Goal: Information Seeking & Learning: Learn about a topic

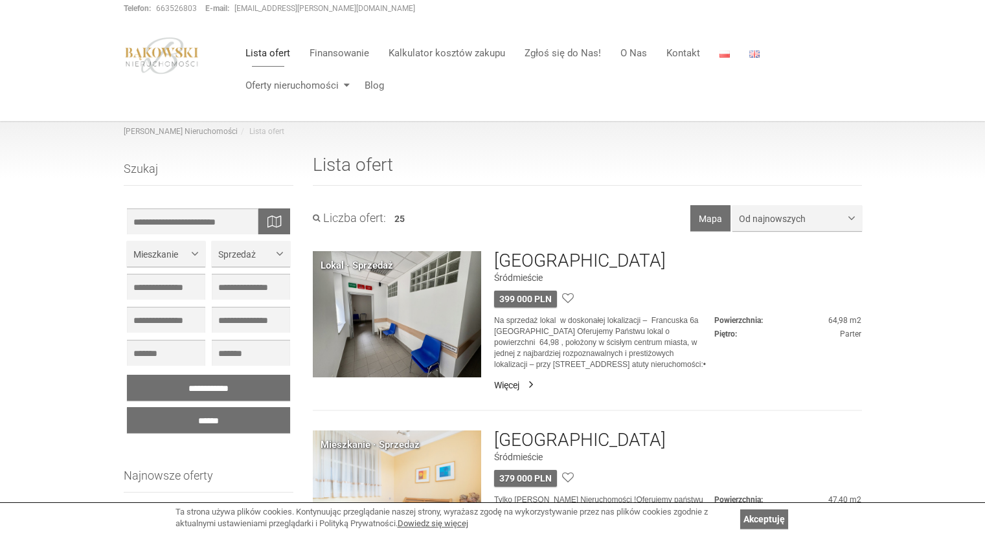
click at [513, 382] on link "Więcej" at bounding box center [677, 385] width 367 height 13
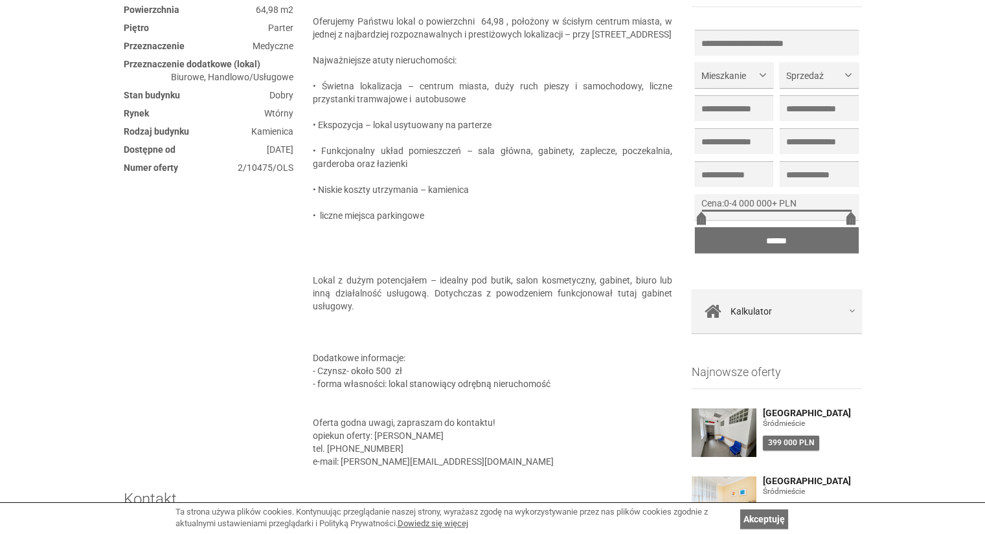
scroll to position [647, 0]
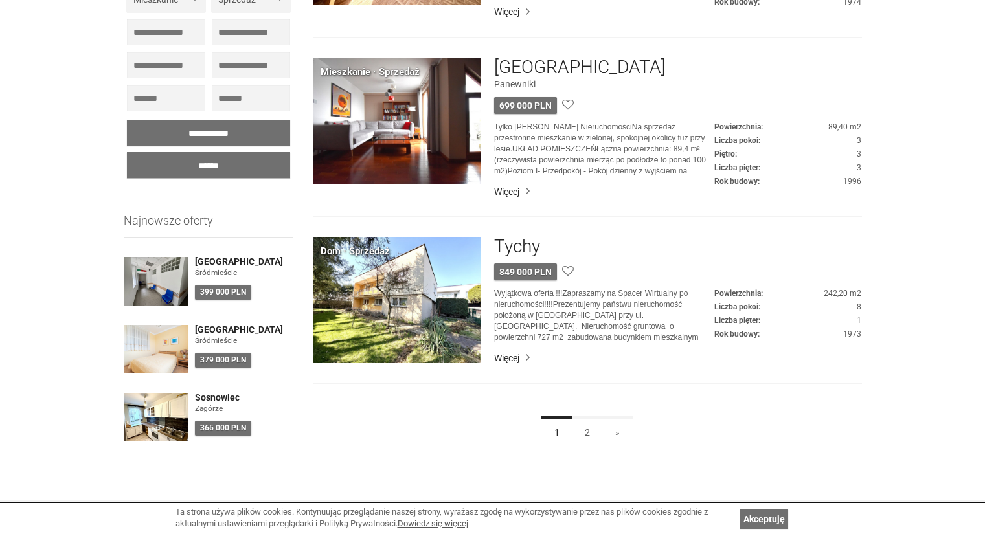
scroll to position [3432, 0]
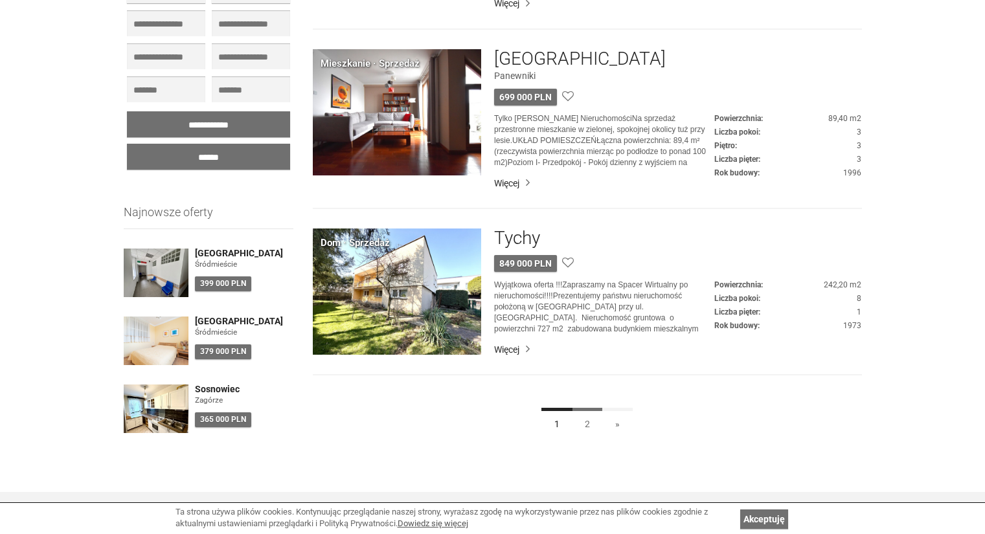
click at [590, 422] on link "2" at bounding box center [587, 422] width 31 height 29
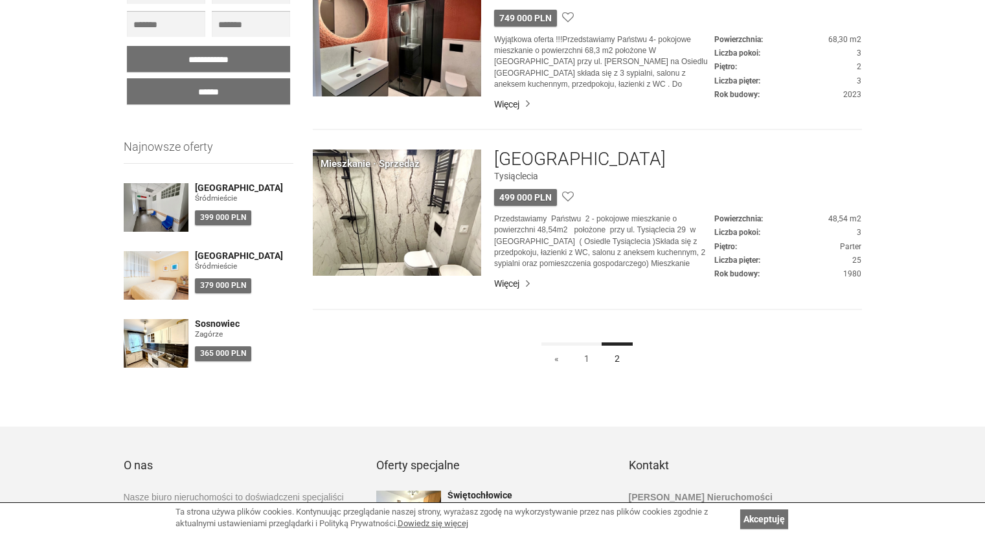
scroll to position [842, 0]
